Goal: Book appointment/travel/reservation

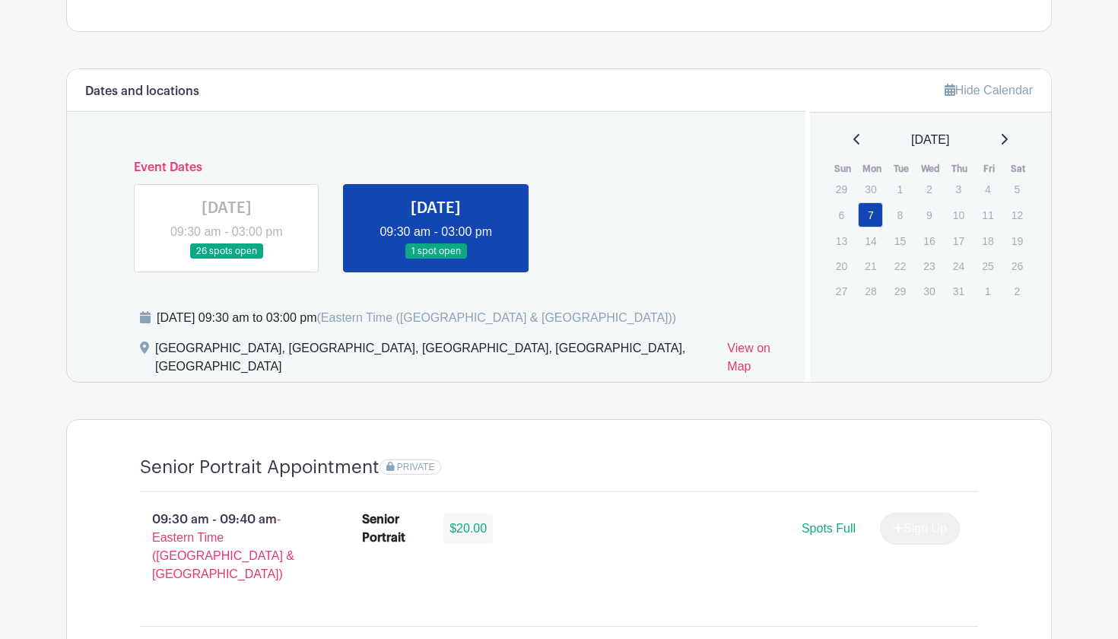
scroll to position [726, 0]
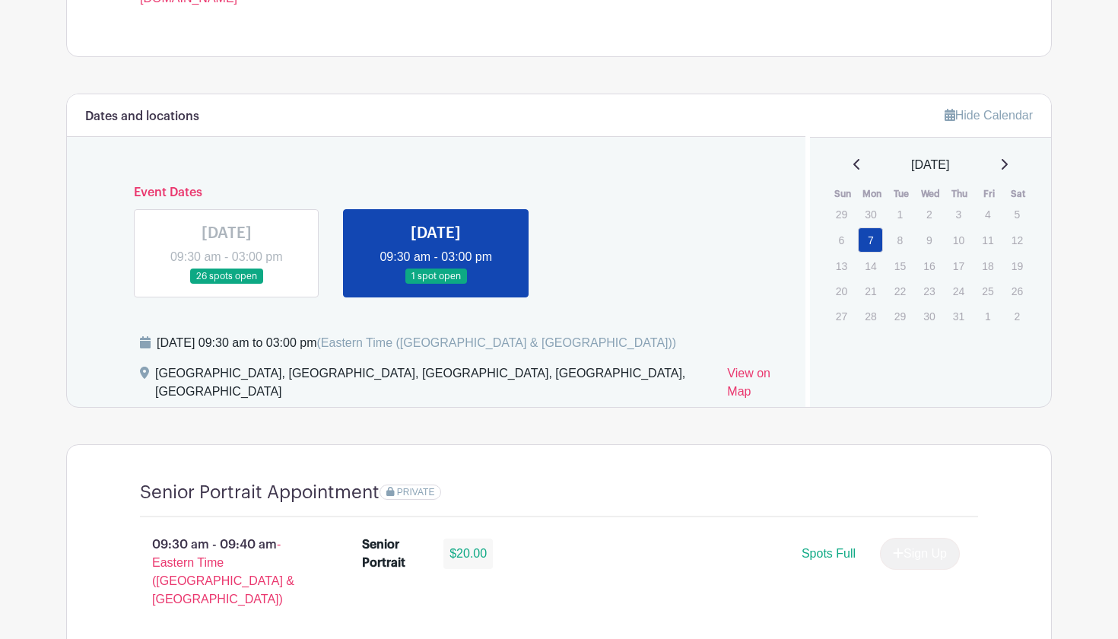
click at [1008, 163] on icon at bounding box center [1004, 164] width 8 height 12
click at [1008, 162] on icon at bounding box center [1005, 164] width 6 height 11
click at [834, 166] on div "September 2025" at bounding box center [930, 165] width 205 height 18
click at [853, 166] on icon at bounding box center [856, 164] width 6 height 11
click at [910, 262] on p "12" at bounding box center [900, 264] width 25 height 24
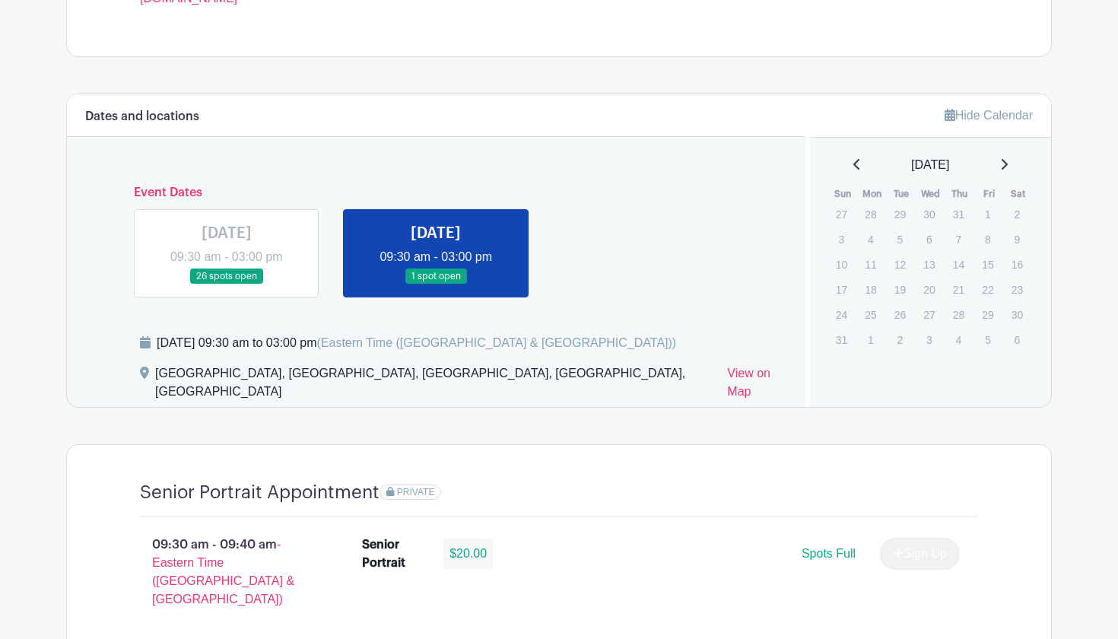
click at [900, 262] on p "12" at bounding box center [900, 264] width 25 height 24
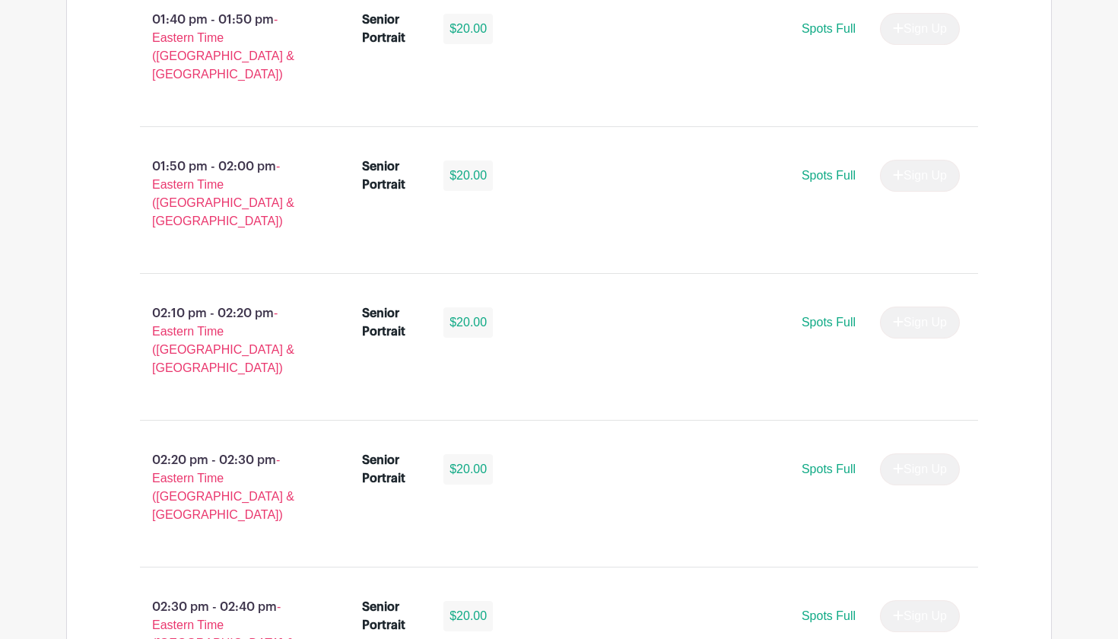
scroll to position [3878, 0]
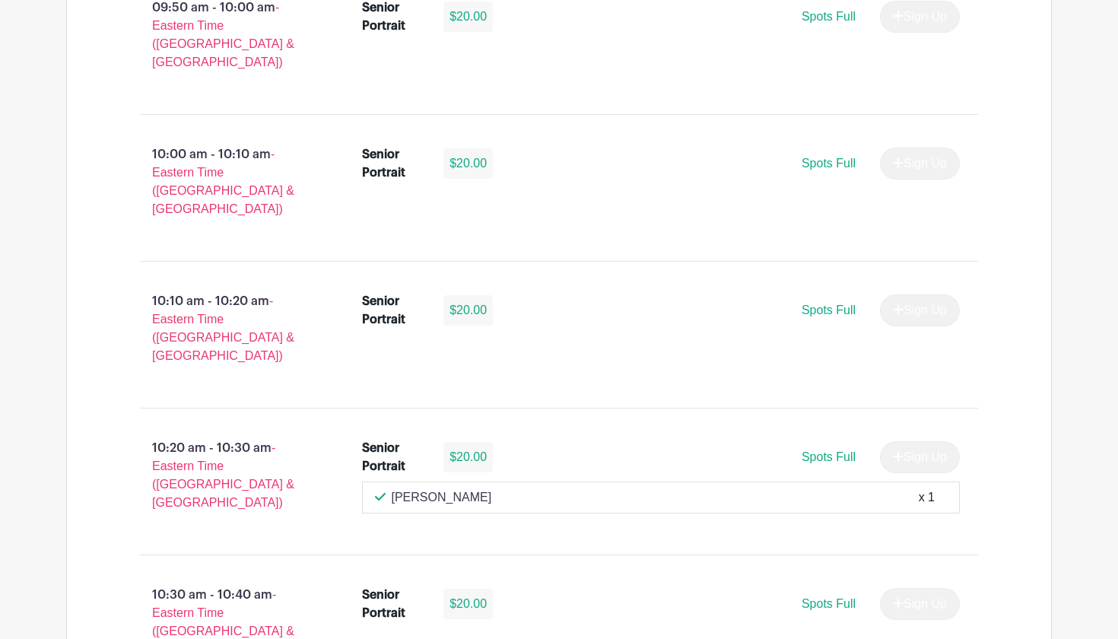
scroll to position [1528, 0]
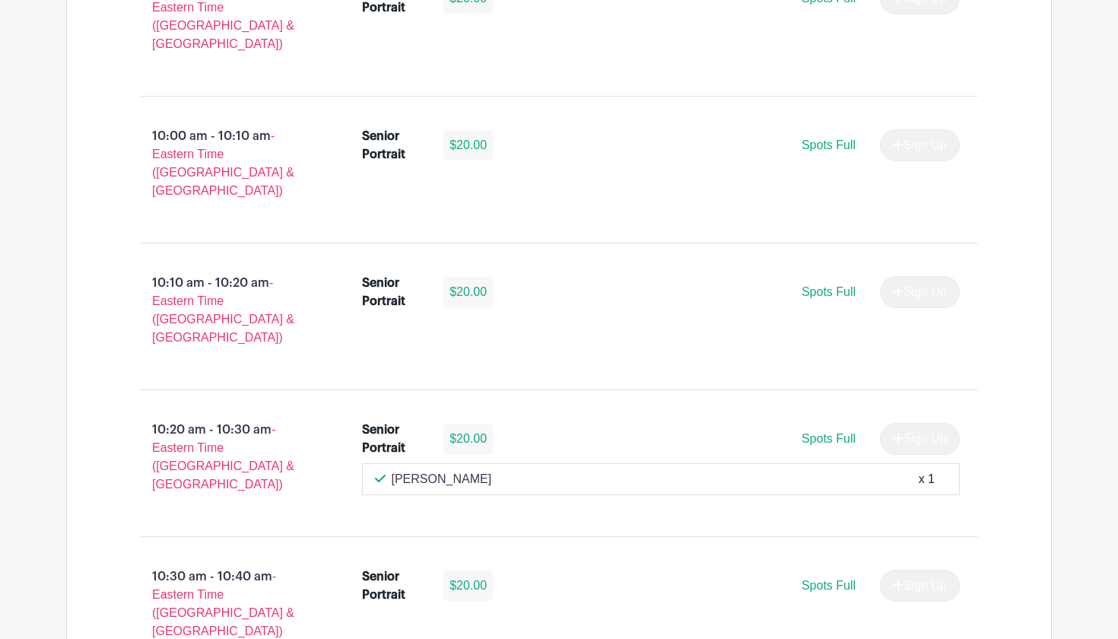
click at [487, 463] on div "[PERSON_NAME] x 1" at bounding box center [661, 479] width 599 height 32
click at [484, 470] on div "[PERSON_NAME] x 1" at bounding box center [661, 479] width 573 height 18
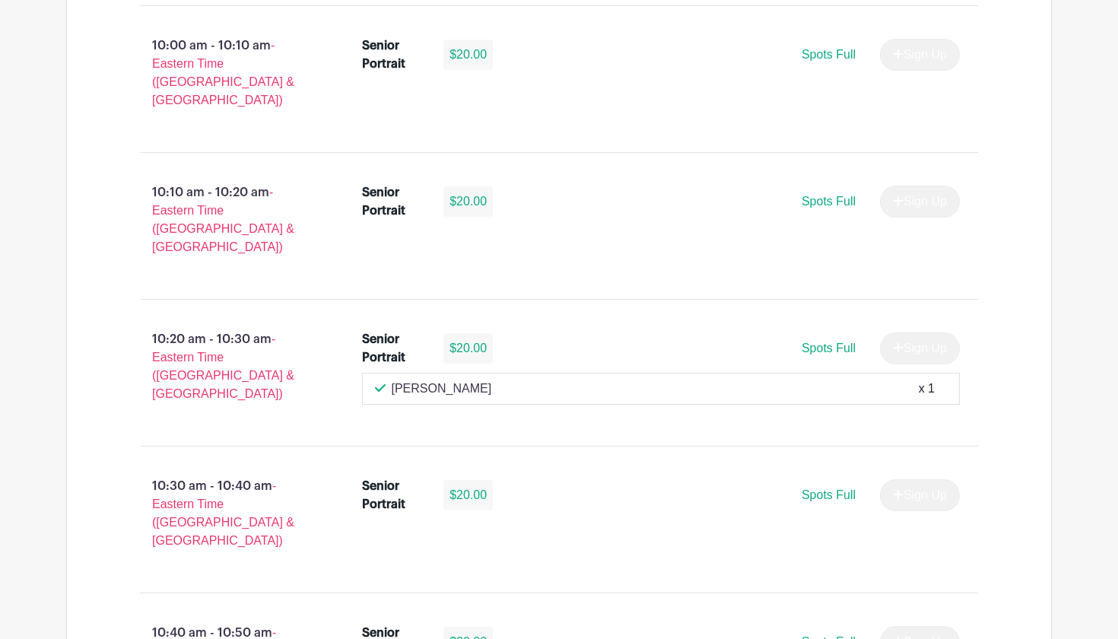
scroll to position [1621, 0]
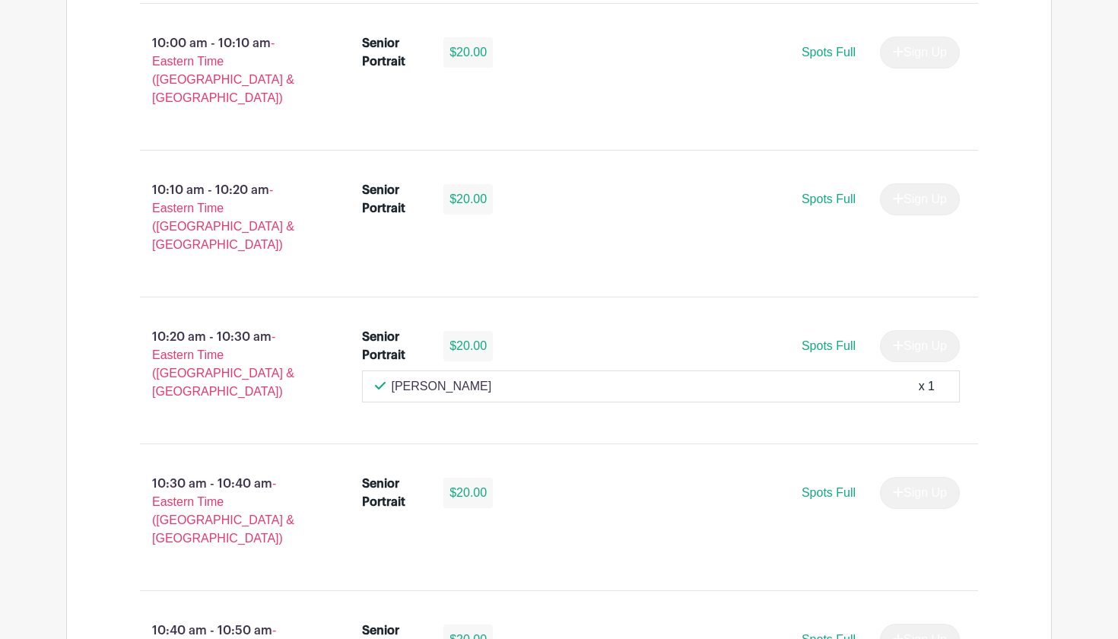
click at [896, 377] on div "[PERSON_NAME] x 1" at bounding box center [661, 386] width 573 height 18
click at [932, 377] on div "x 1" at bounding box center [927, 386] width 16 height 18
click at [827, 337] on div "Spots Full" at bounding box center [829, 346] width 54 height 18
click at [537, 370] on div "[PERSON_NAME] x 1" at bounding box center [661, 386] width 599 height 32
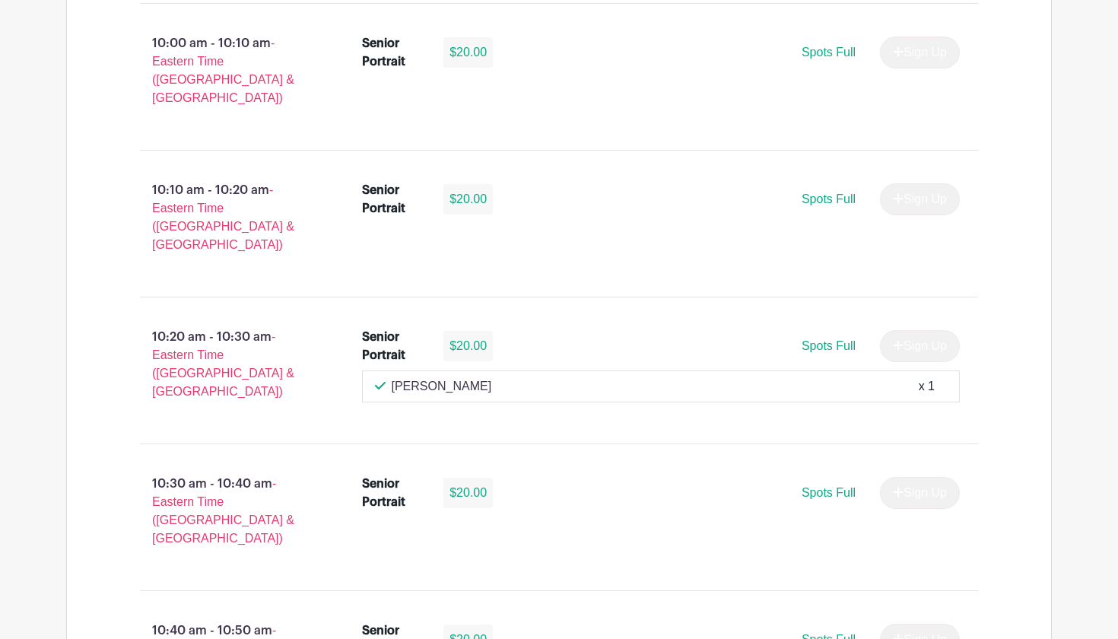
click at [537, 370] on div "[PERSON_NAME] x 1" at bounding box center [661, 386] width 599 height 32
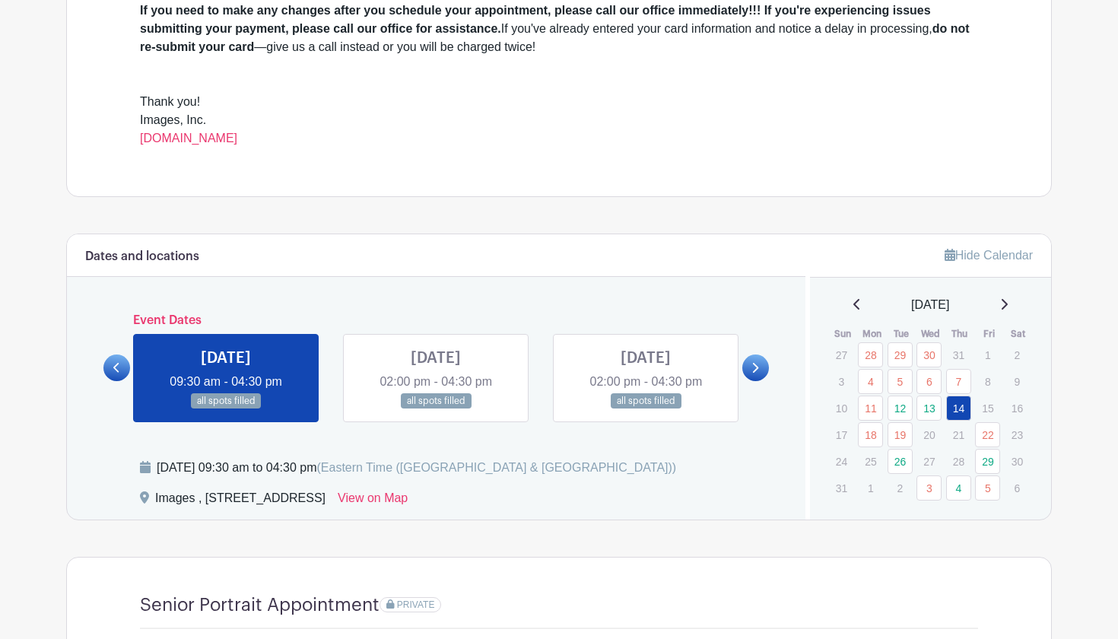
scroll to position [583, 0]
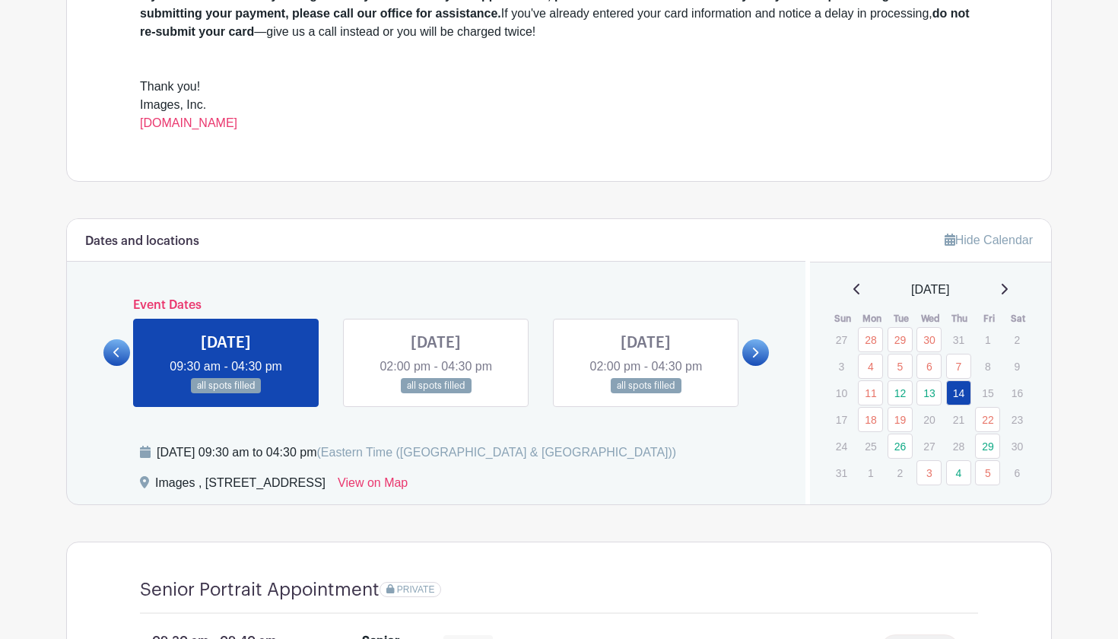
click at [758, 353] on icon at bounding box center [754, 352] width 7 height 11
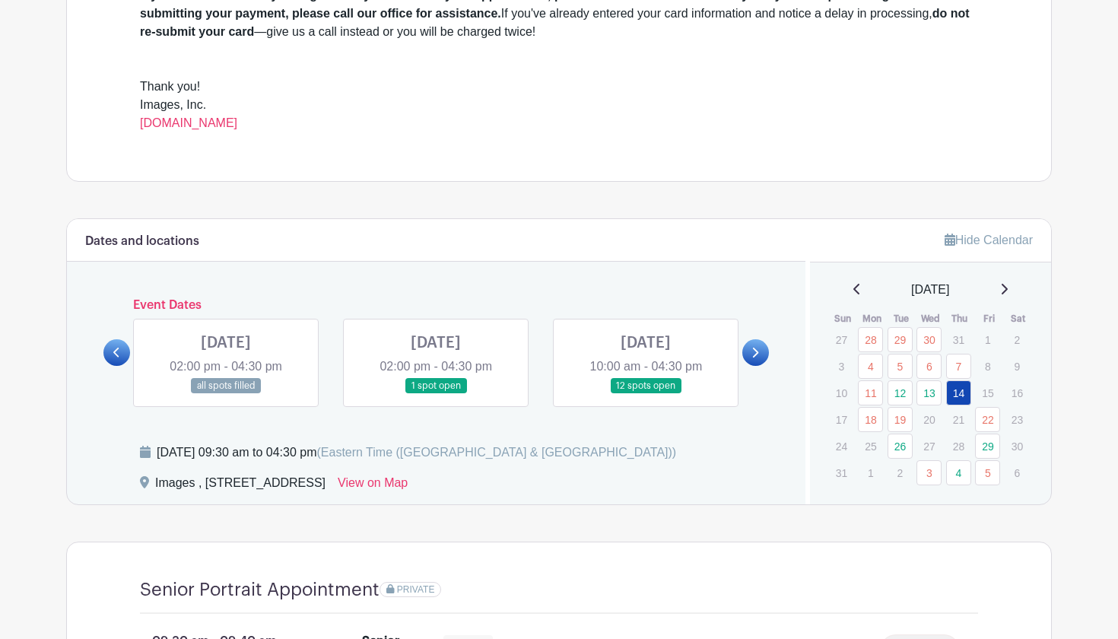
click at [112, 354] on link at bounding box center [116, 352] width 27 height 27
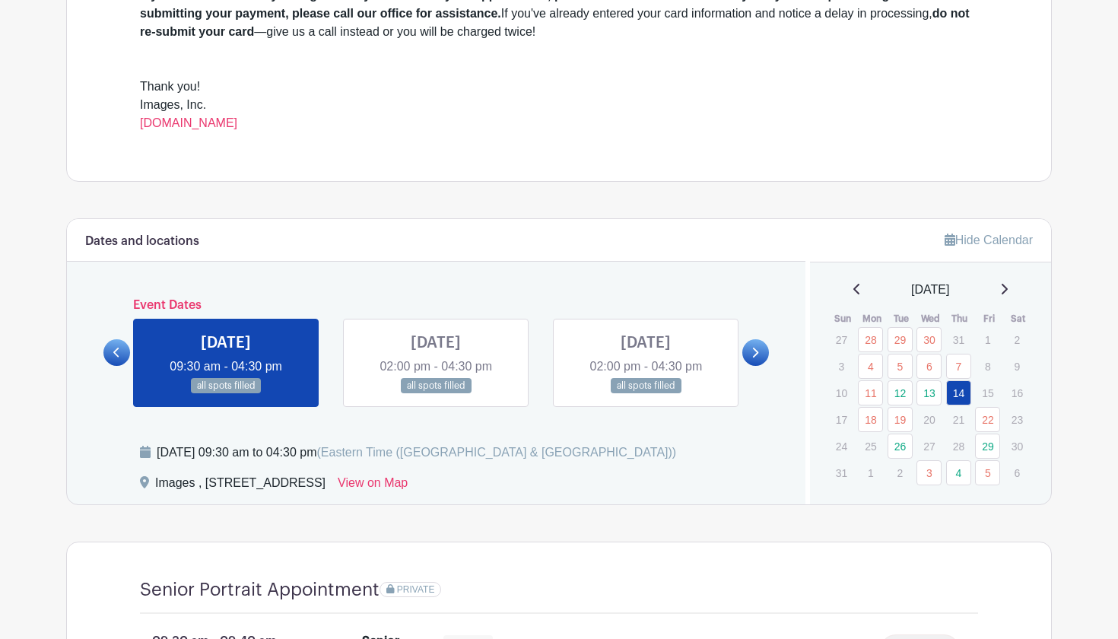
click at [745, 351] on link at bounding box center [755, 352] width 27 height 27
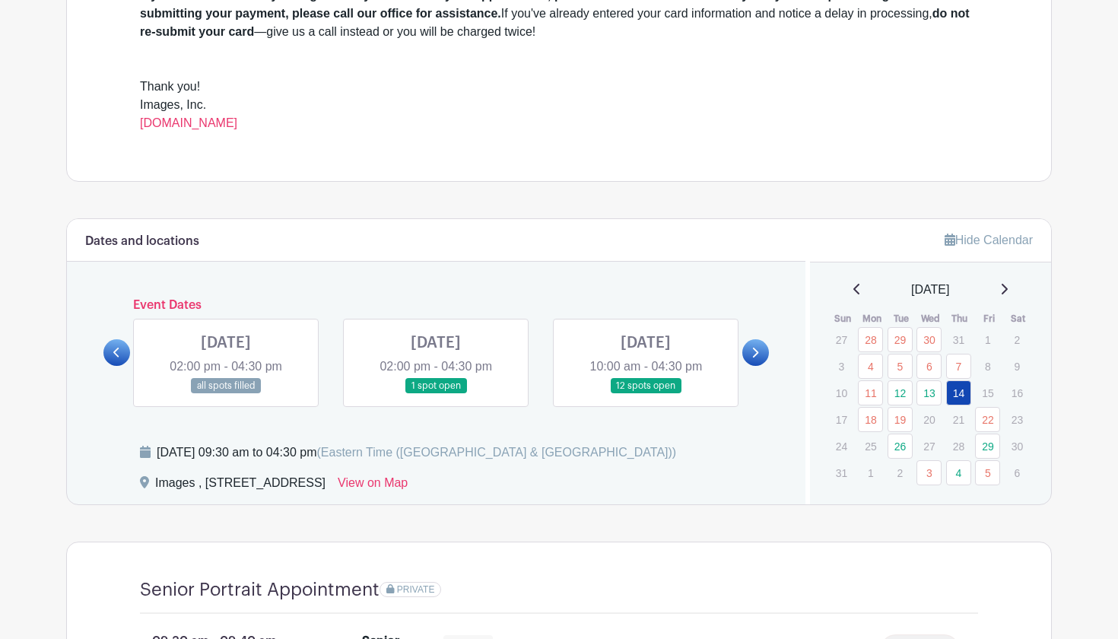
click at [113, 353] on icon at bounding box center [116, 352] width 7 height 11
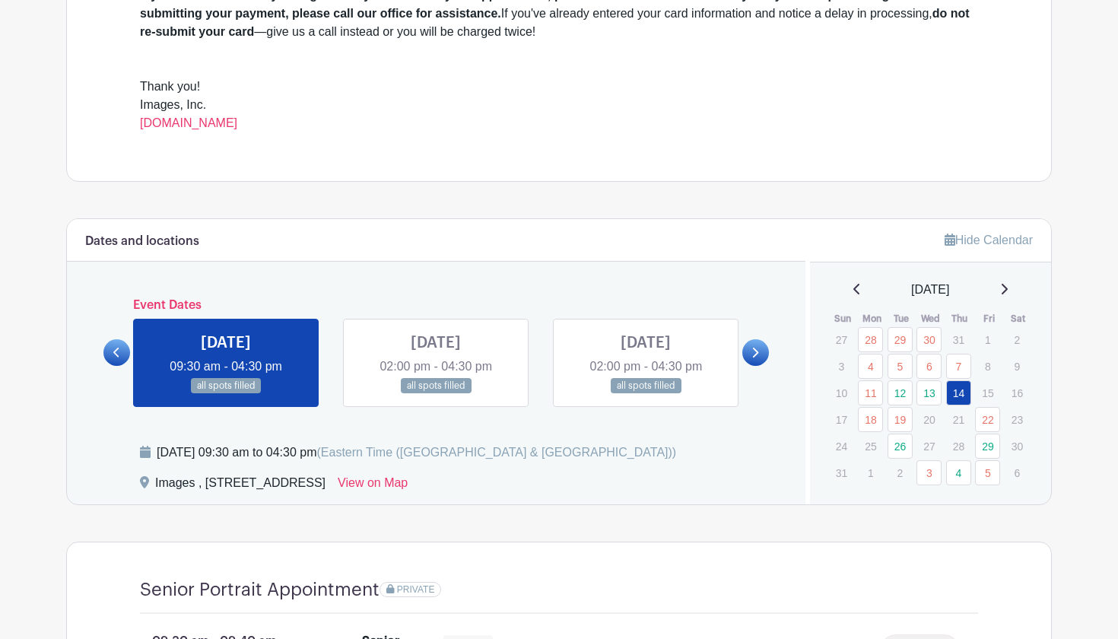
click at [118, 354] on icon at bounding box center [116, 352] width 7 height 11
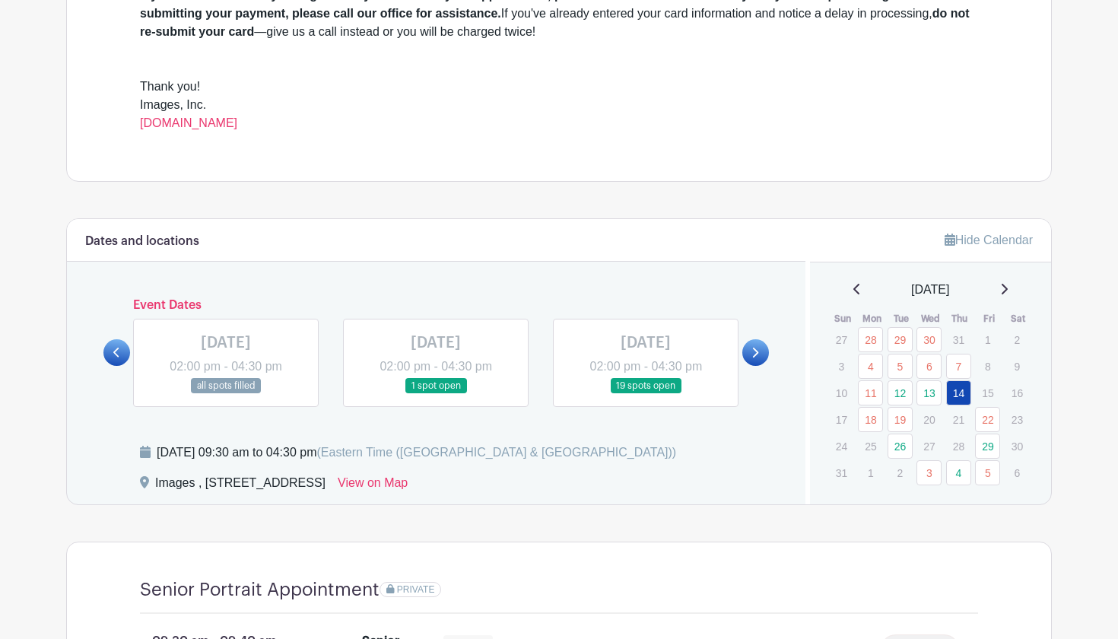
click at [761, 350] on link at bounding box center [755, 352] width 27 height 27
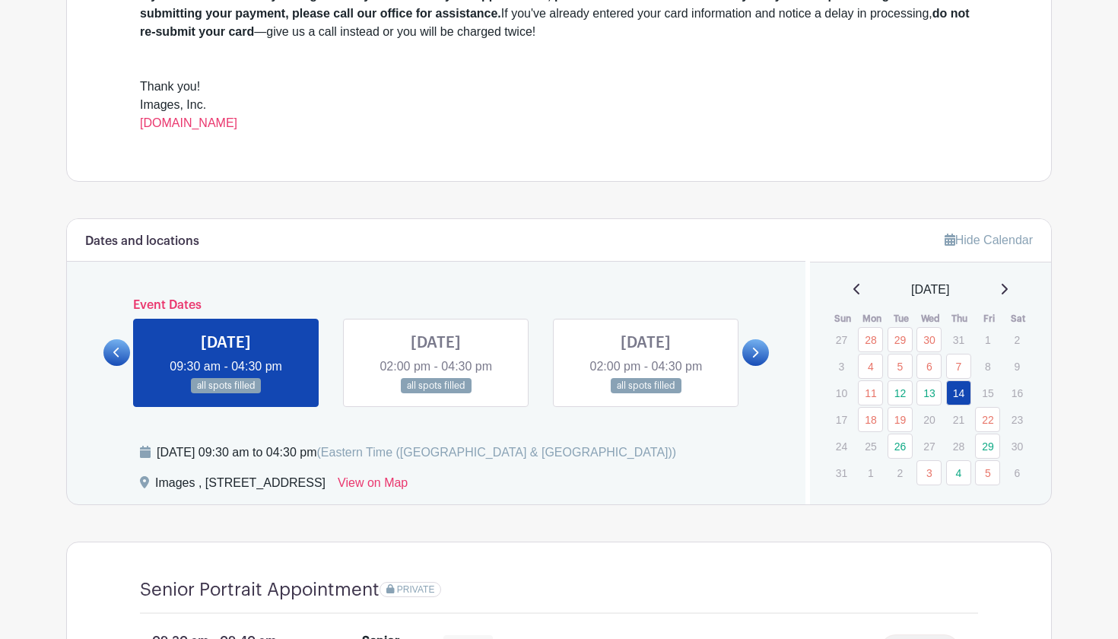
click at [763, 351] on link at bounding box center [755, 352] width 27 height 27
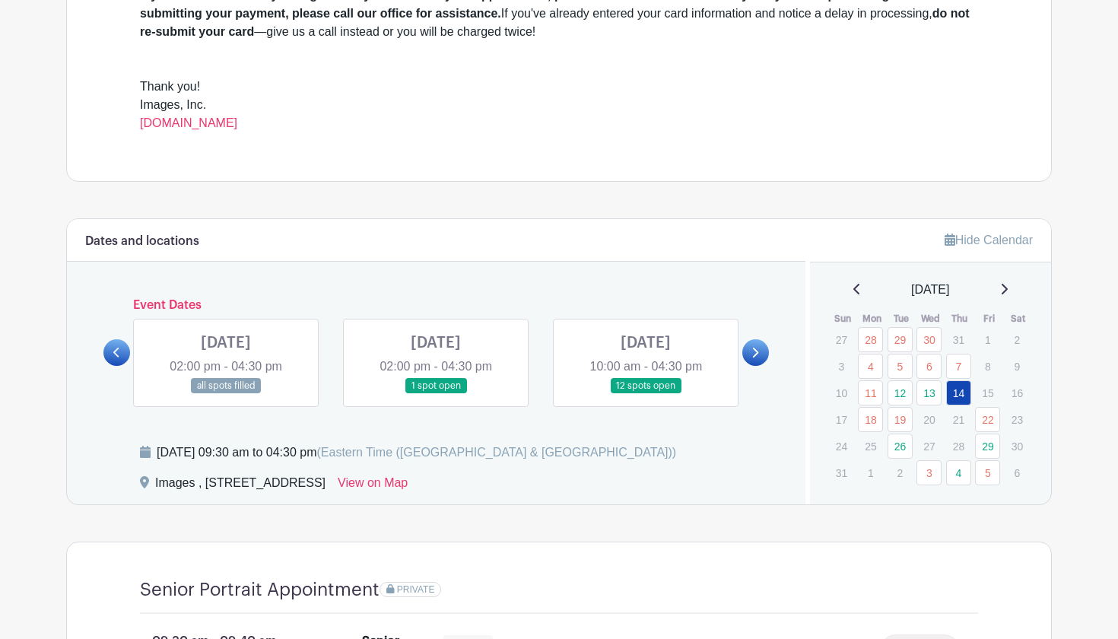
click at [646, 394] on link at bounding box center [646, 394] width 0 height 0
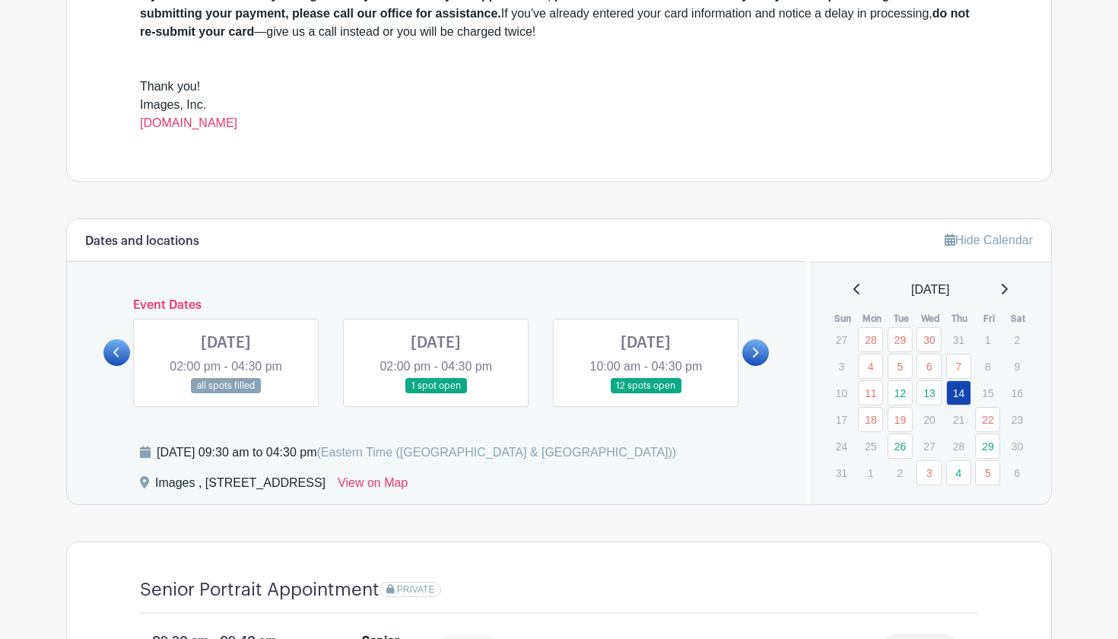
click at [646, 394] on link at bounding box center [646, 394] width 0 height 0
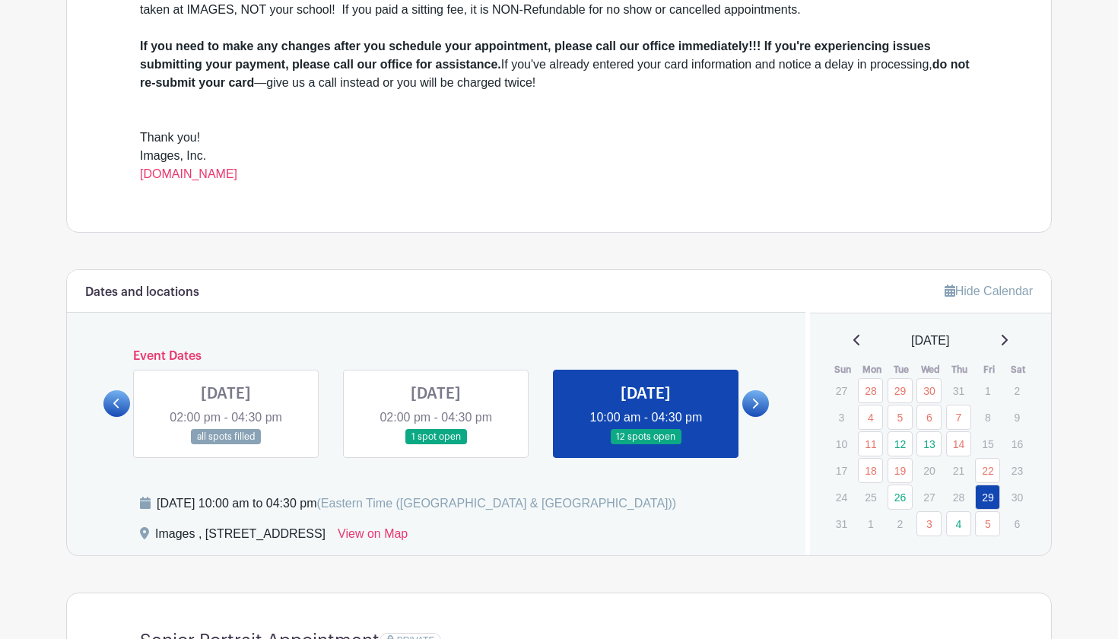
scroll to position [622, 0]
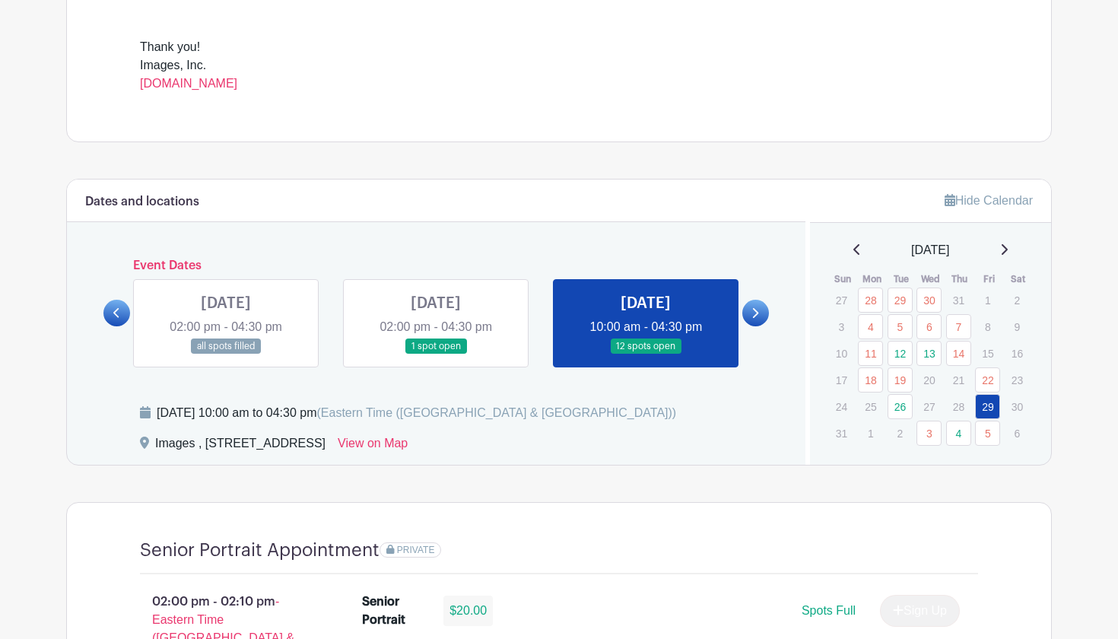
click at [757, 318] on icon at bounding box center [754, 312] width 7 height 11
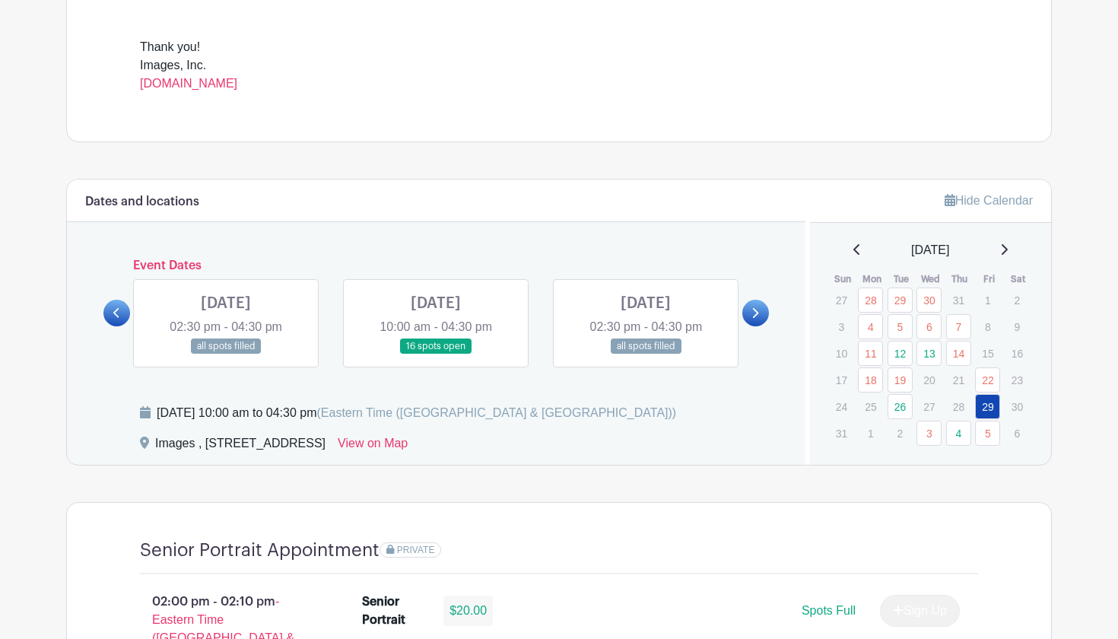
click at [758, 307] on icon at bounding box center [754, 312] width 7 height 11
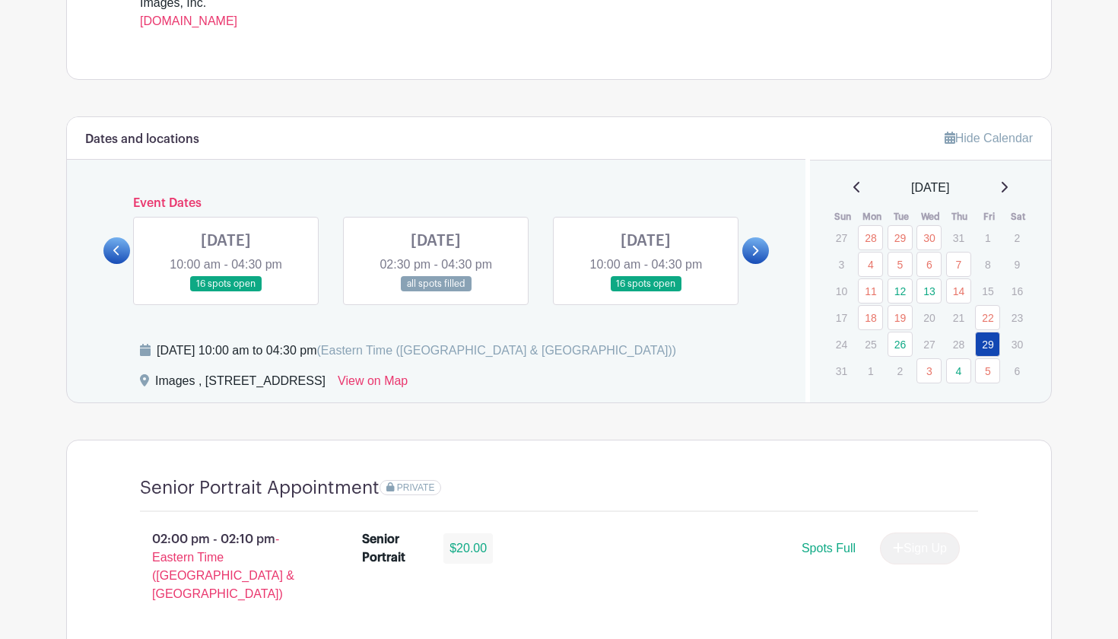
scroll to position [686, 0]
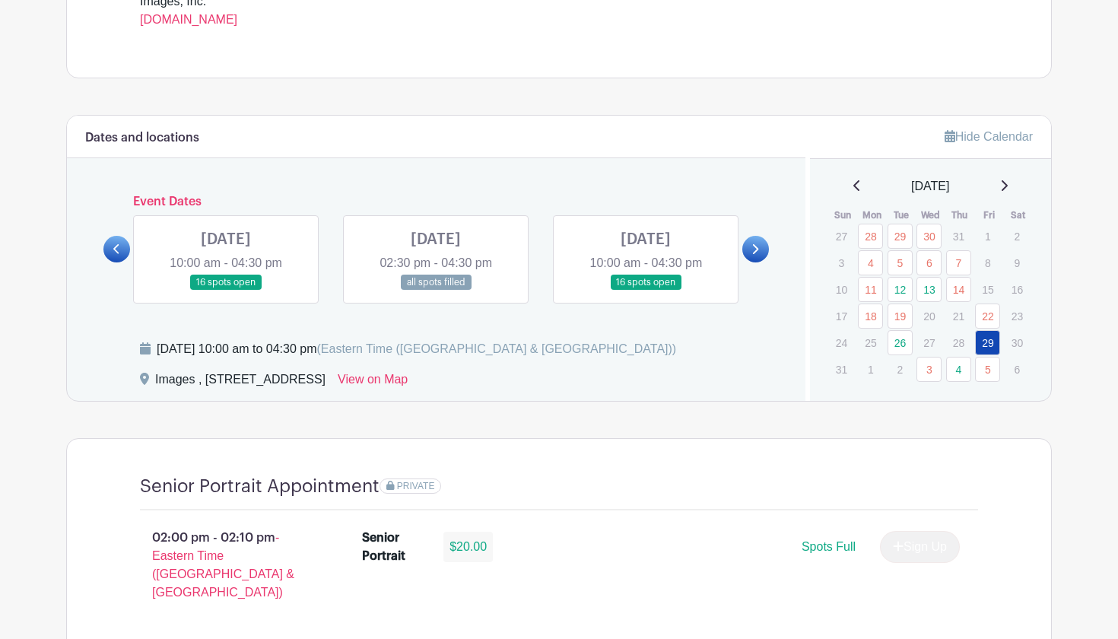
click at [119, 238] on link at bounding box center [116, 249] width 27 height 27
click at [117, 243] on icon at bounding box center [116, 248] width 7 height 11
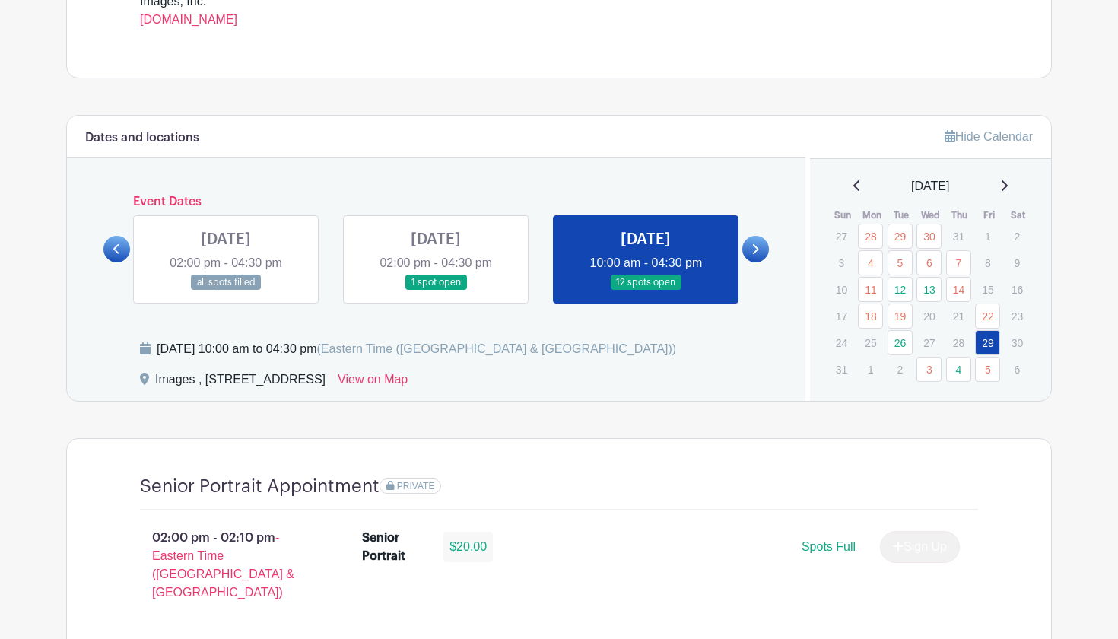
click at [119, 246] on icon at bounding box center [116, 248] width 7 height 11
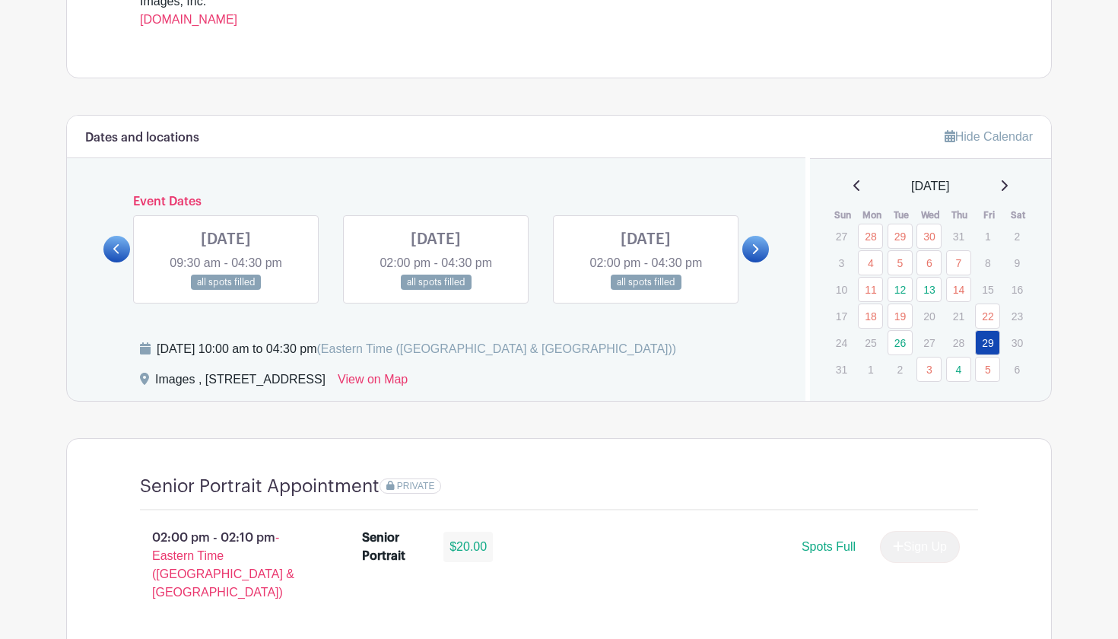
click at [120, 247] on icon at bounding box center [116, 248] width 7 height 11
click at [118, 244] on icon at bounding box center [116, 249] width 6 height 10
click at [121, 251] on link at bounding box center [116, 249] width 27 height 27
click at [751, 246] on icon at bounding box center [754, 248] width 7 height 11
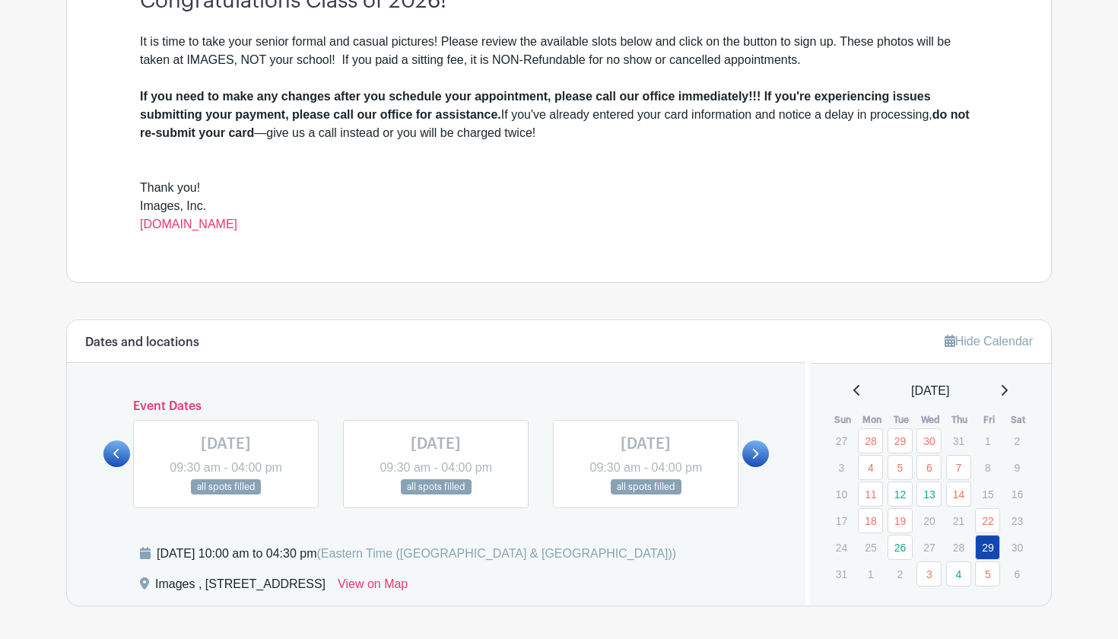
scroll to position [493, 0]
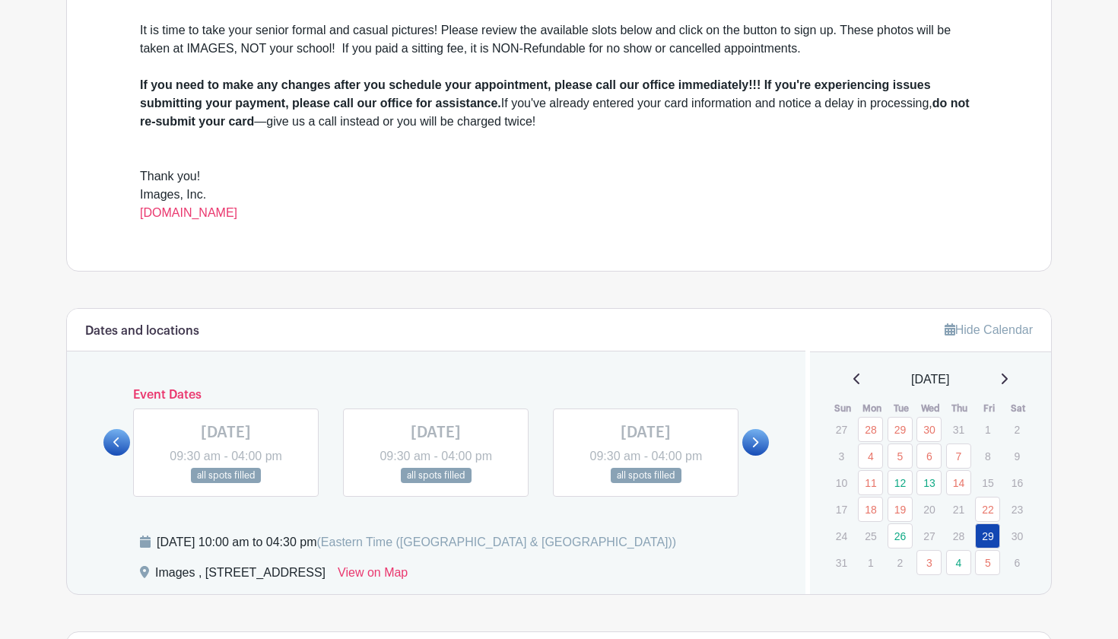
click at [646, 484] on link at bounding box center [646, 484] width 0 height 0
click at [757, 439] on icon at bounding box center [754, 442] width 7 height 11
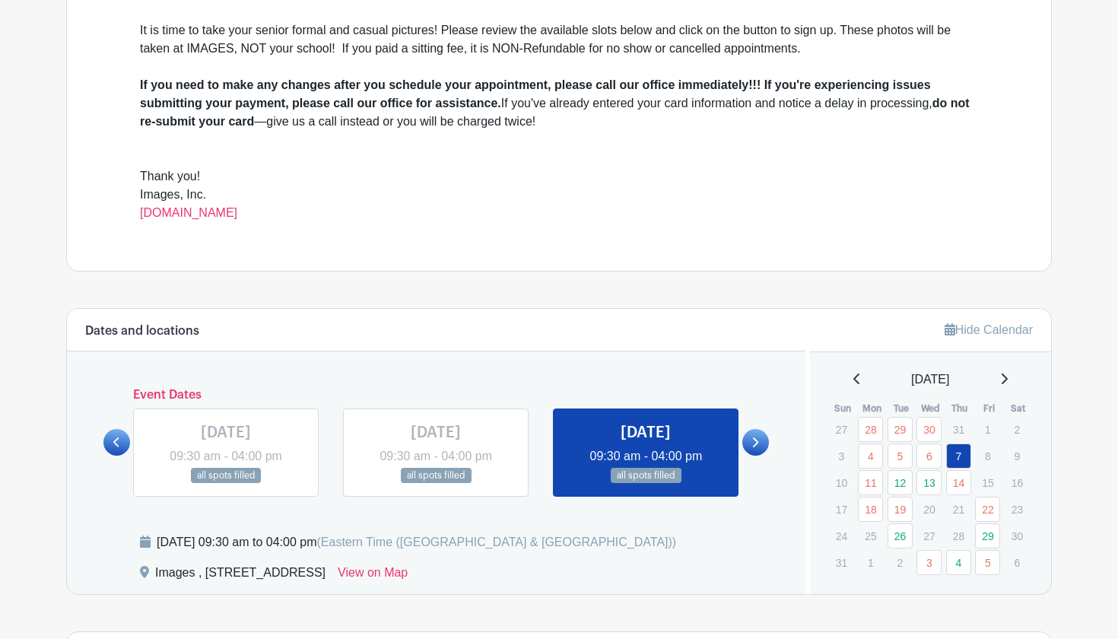
click at [754, 446] on icon at bounding box center [756, 442] width 6 height 10
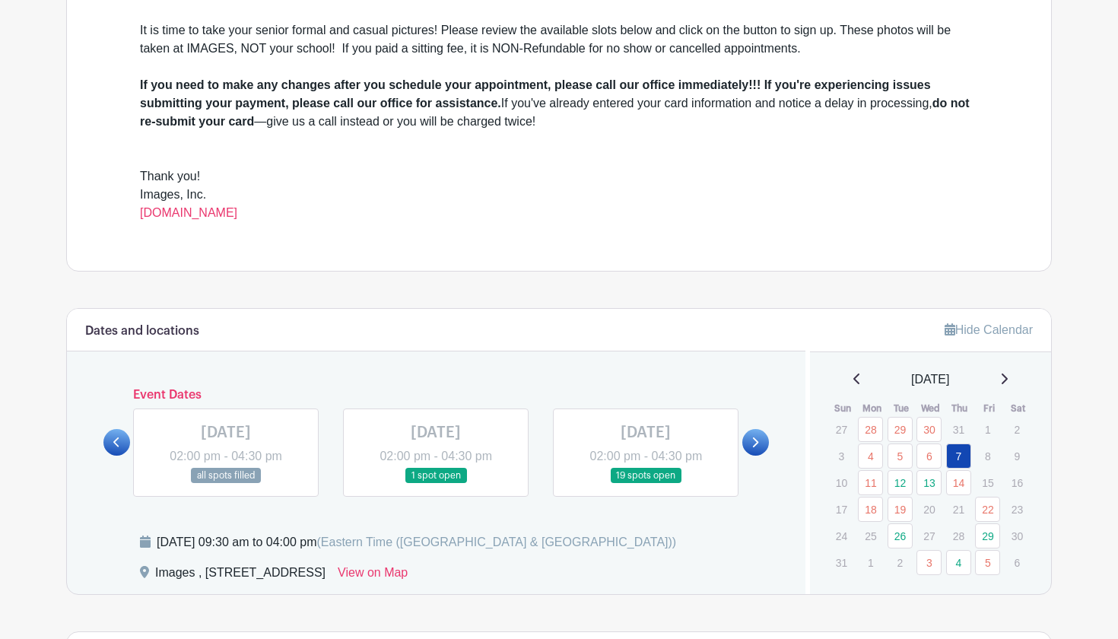
click at [744, 442] on link at bounding box center [755, 442] width 27 height 27
click at [226, 484] on link at bounding box center [226, 484] width 0 height 0
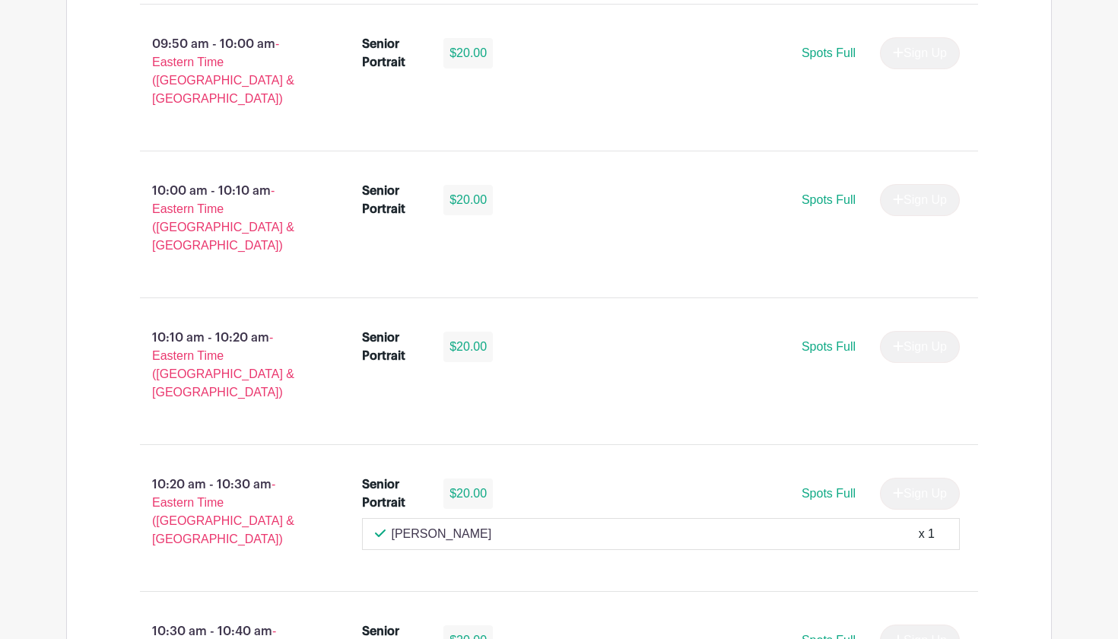
scroll to position [1484, 0]
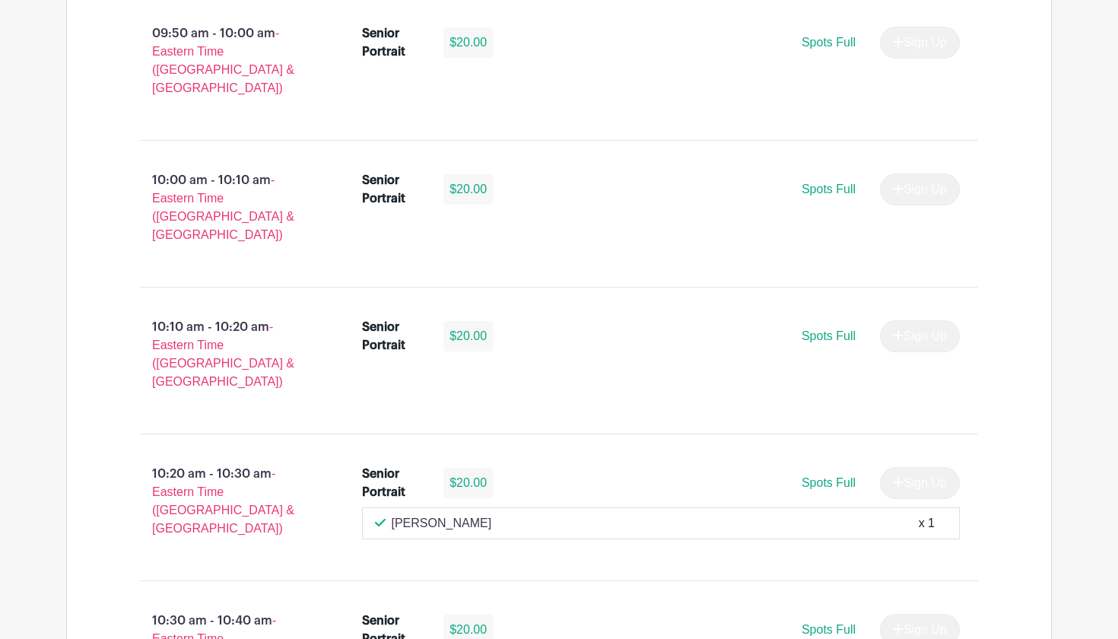
click at [929, 514] on div "x 1" at bounding box center [927, 523] width 16 height 18
click at [916, 514] on div "[PERSON_NAME] x 1" at bounding box center [661, 523] width 573 height 18
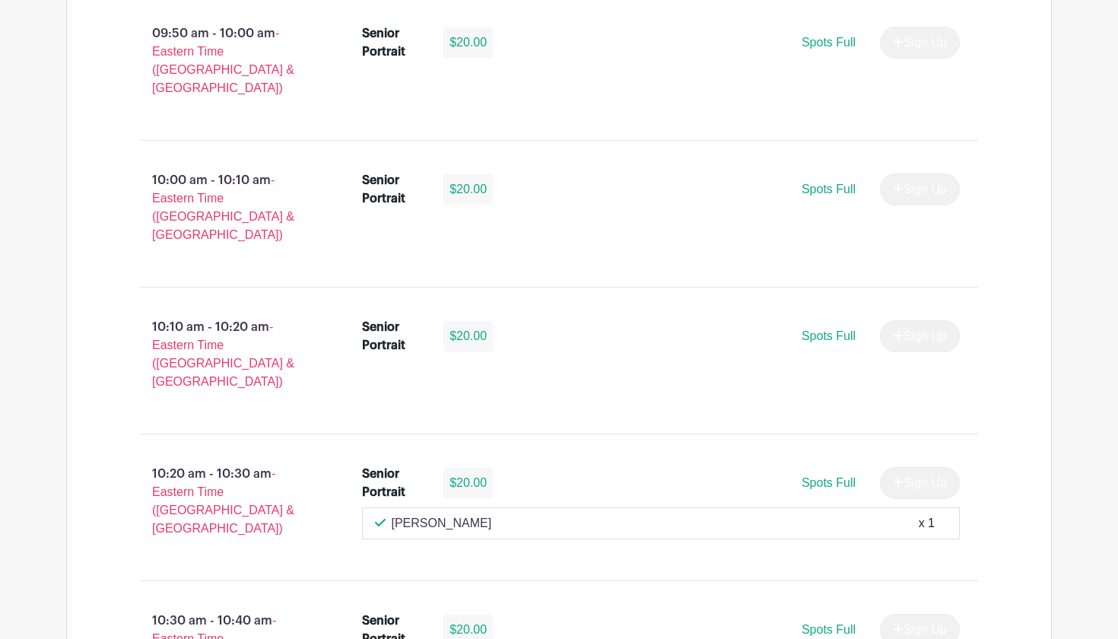
click at [535, 514] on div "[PERSON_NAME] x 1" at bounding box center [661, 523] width 573 height 18
click at [472, 468] on div "$20.00" at bounding box center [467, 483] width 49 height 30
click at [471, 468] on div "$20.00" at bounding box center [467, 483] width 49 height 30
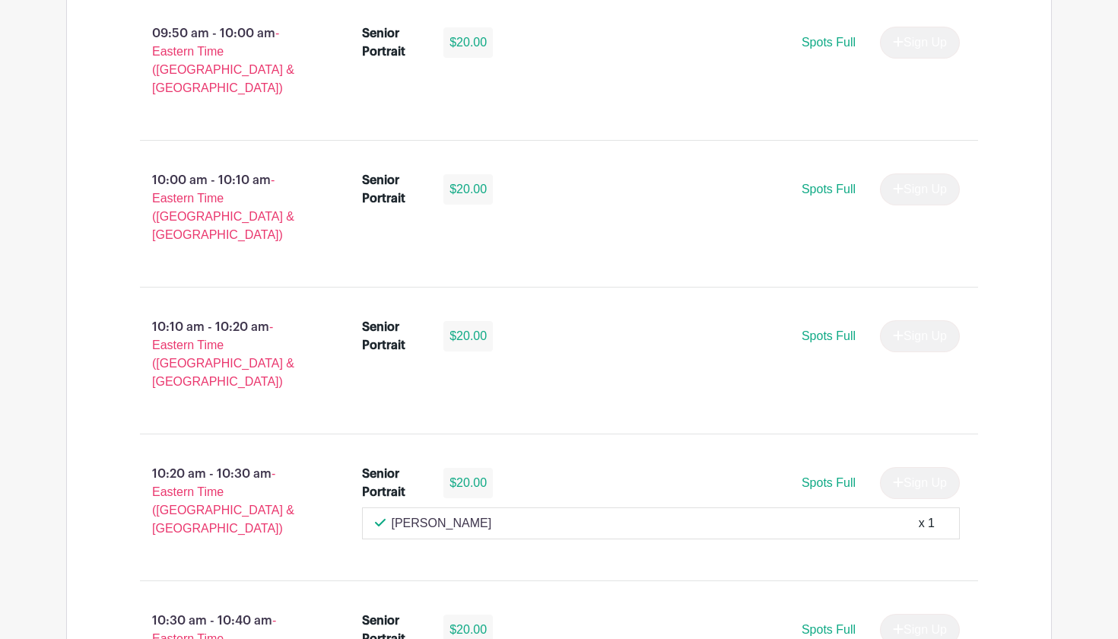
click at [383, 519] on icon at bounding box center [380, 523] width 11 height 8
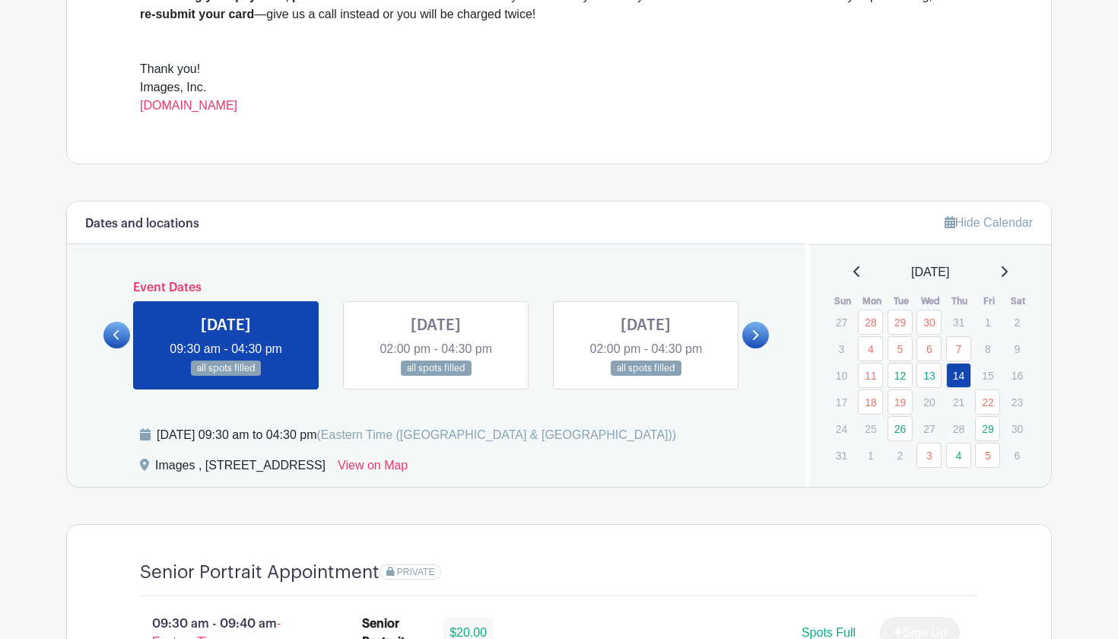
scroll to position [609, 0]
